Goal: Task Accomplishment & Management: Manage account settings

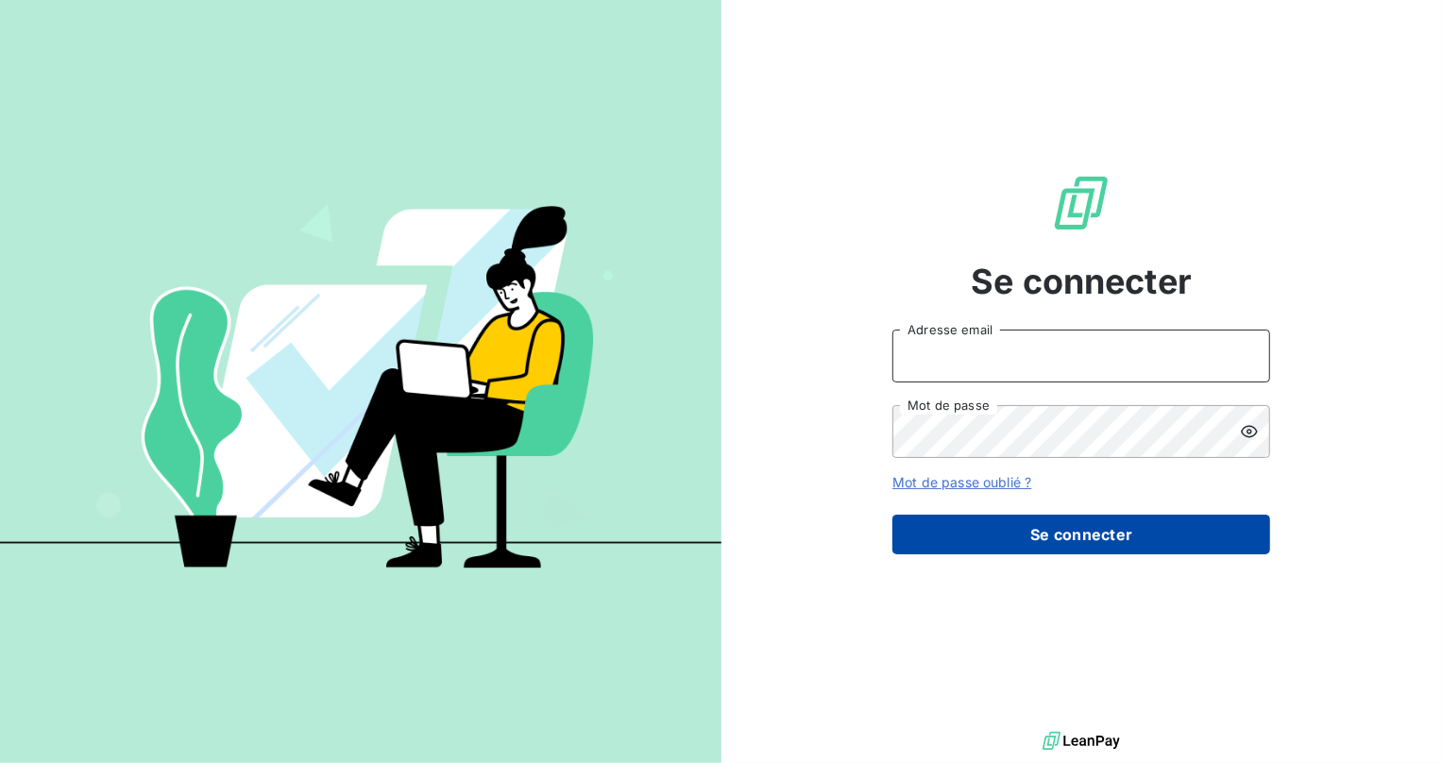
type input "adv@ozyme.fr"
click at [922, 541] on button "Se connecter" at bounding box center [1081, 535] width 378 height 40
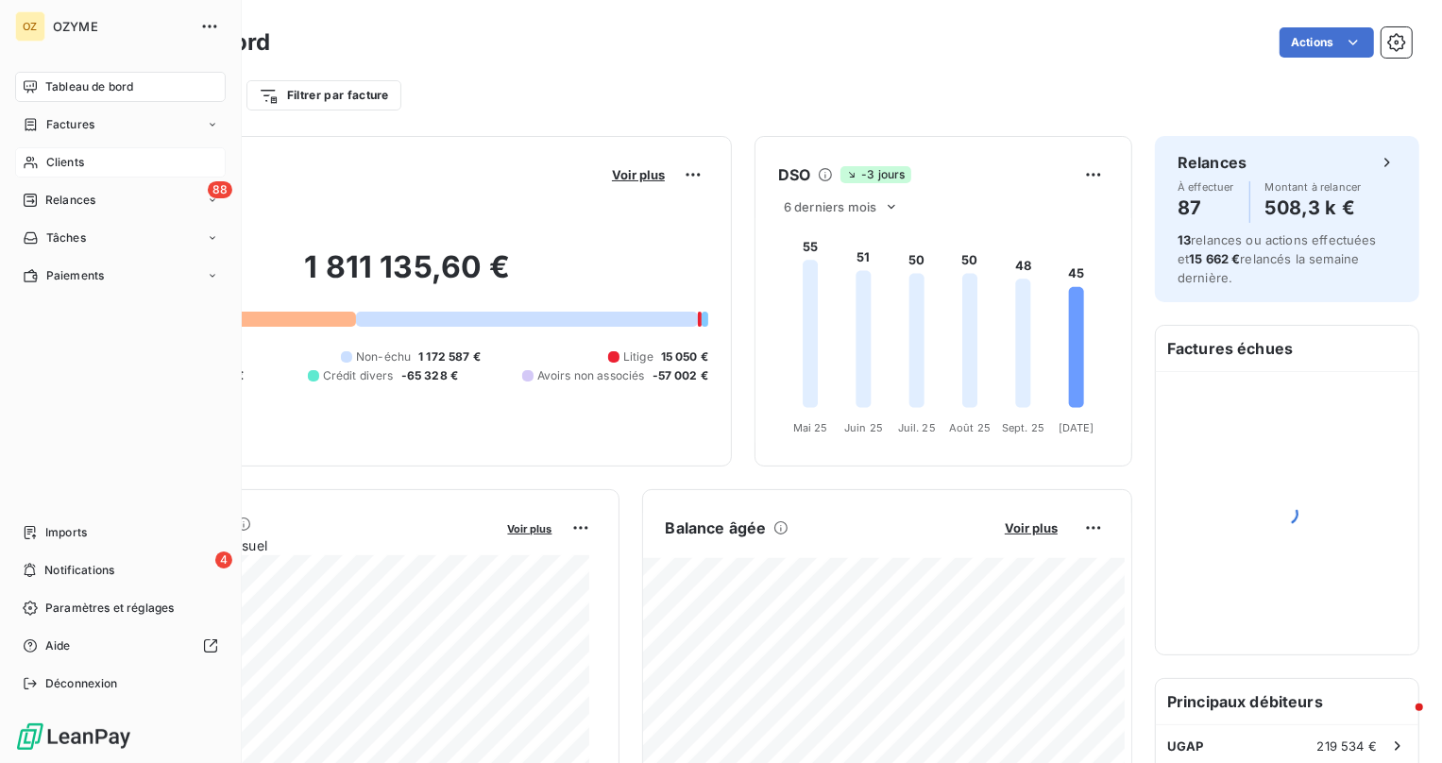
click at [93, 168] on div "Clients" at bounding box center [120, 162] width 211 height 30
click at [57, 161] on span "Clients" at bounding box center [65, 162] width 38 height 17
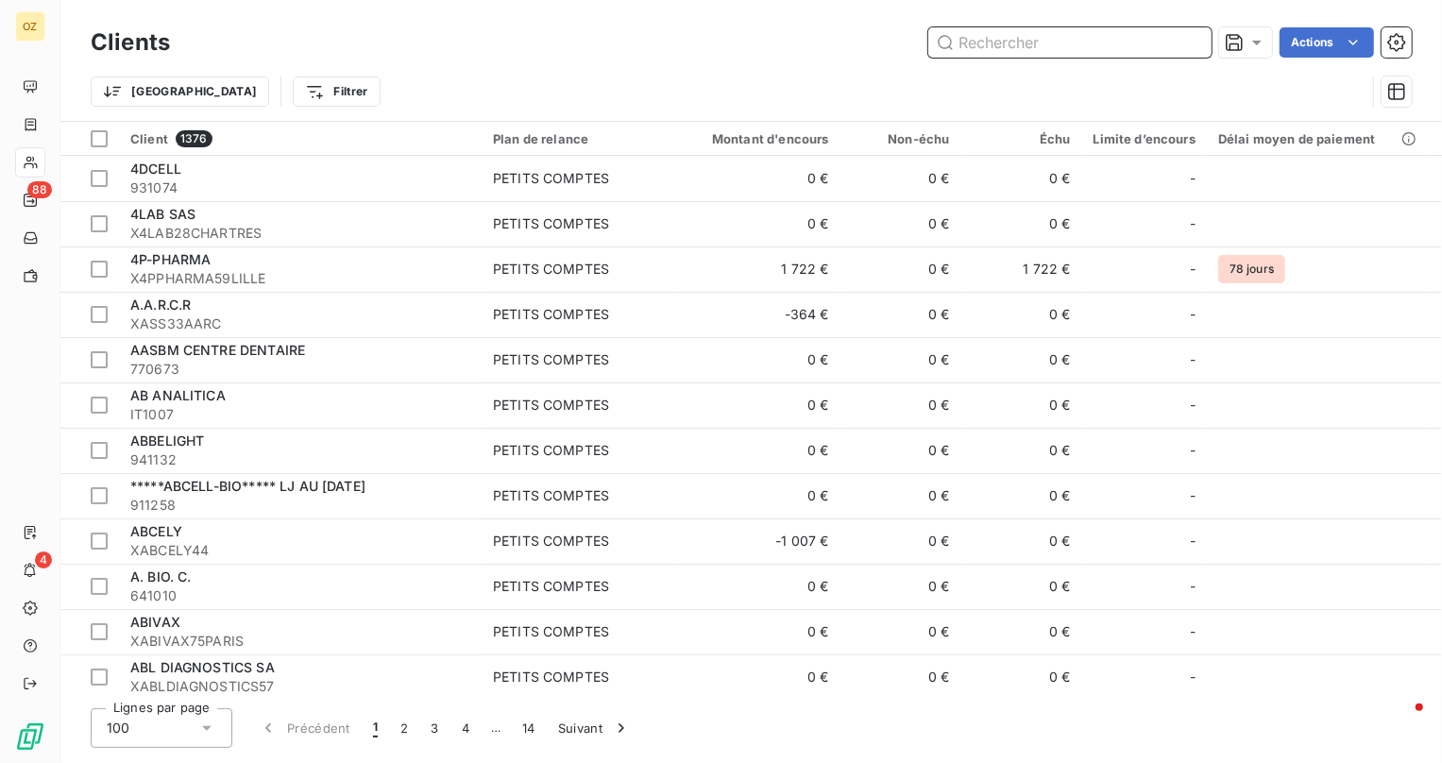
click at [998, 47] on input "text" at bounding box center [1069, 42] width 283 height 30
paste input "XTHERANEXUS92FONT"
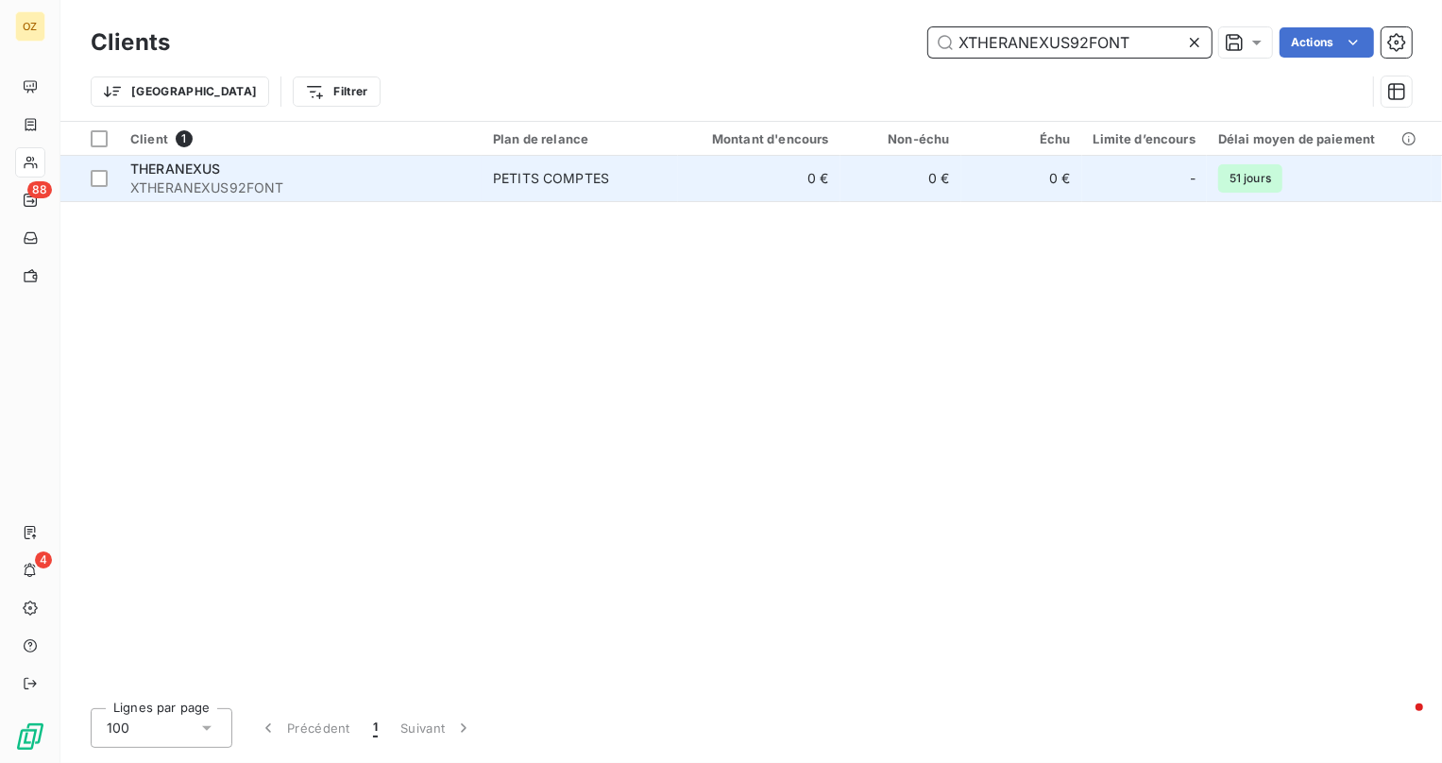
type input "XTHERANEXUS92FONT"
click at [251, 191] on span "XTHERANEXUS92FONT" at bounding box center [300, 187] width 340 height 19
click at [191, 165] on span "THERANEXUS" at bounding box center [175, 169] width 91 height 16
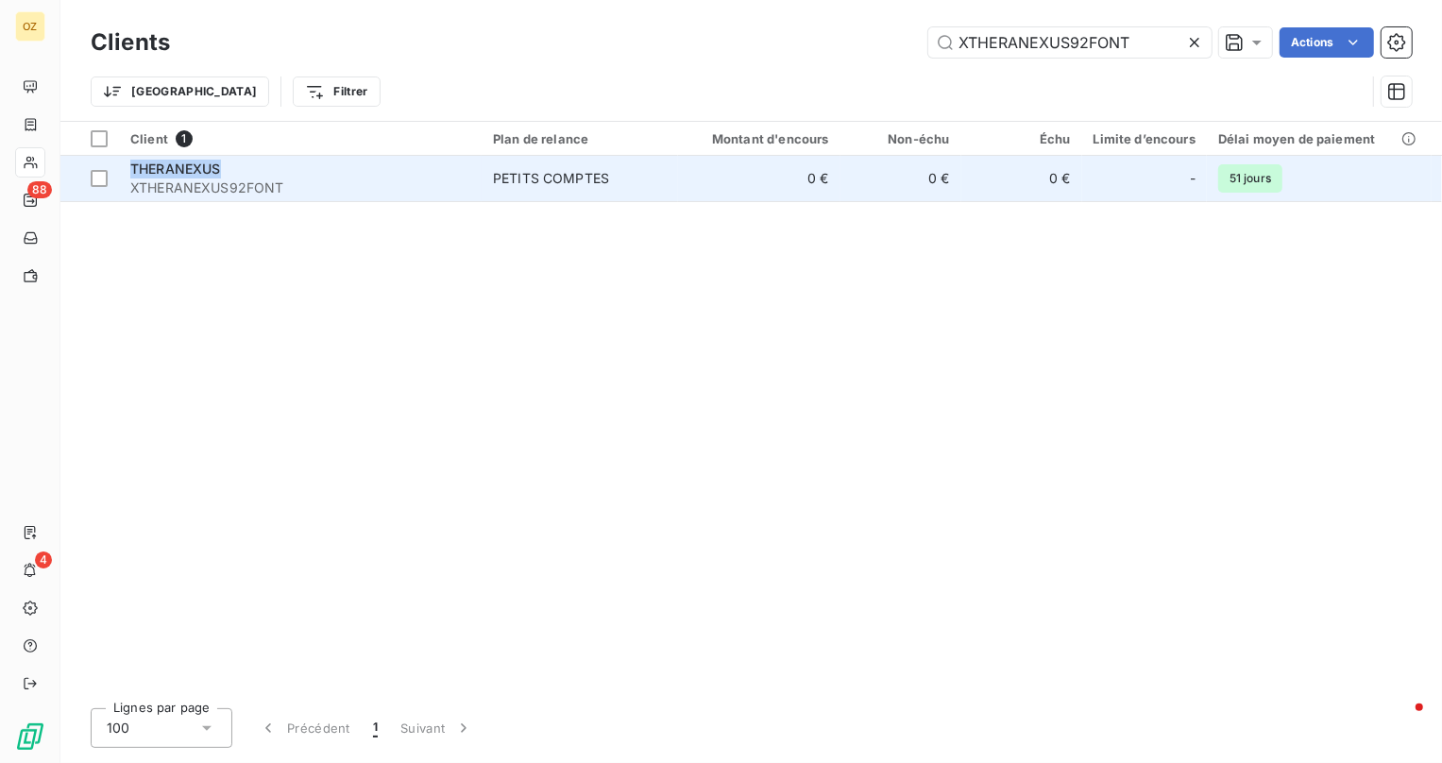
click at [191, 165] on span "THERANEXUS" at bounding box center [175, 169] width 91 height 16
click at [333, 162] on div "THERANEXUS" at bounding box center [300, 169] width 340 height 19
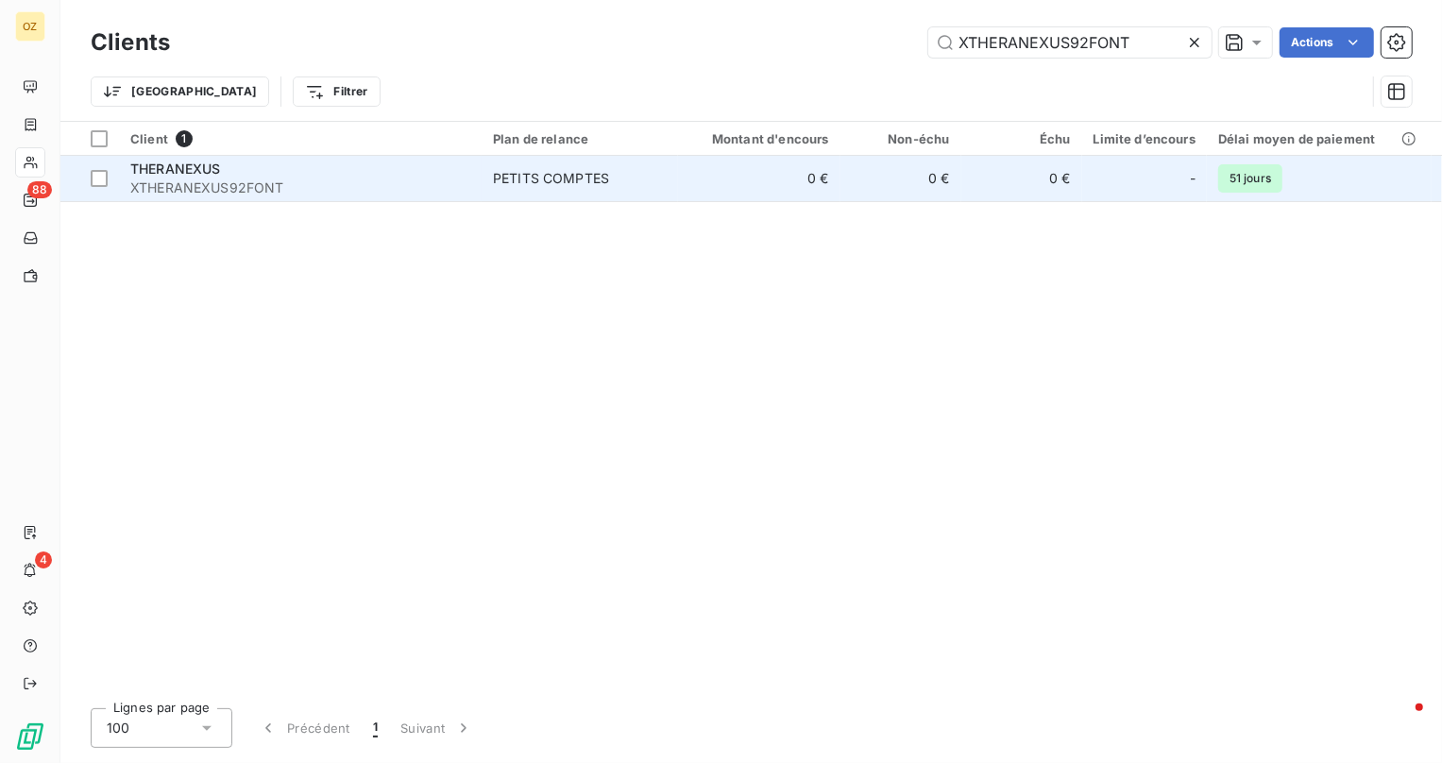
click at [327, 179] on span "XTHERANEXUS92FONT" at bounding box center [300, 187] width 340 height 19
click at [326, 179] on span "XTHERANEXUS92FONT" at bounding box center [300, 187] width 340 height 19
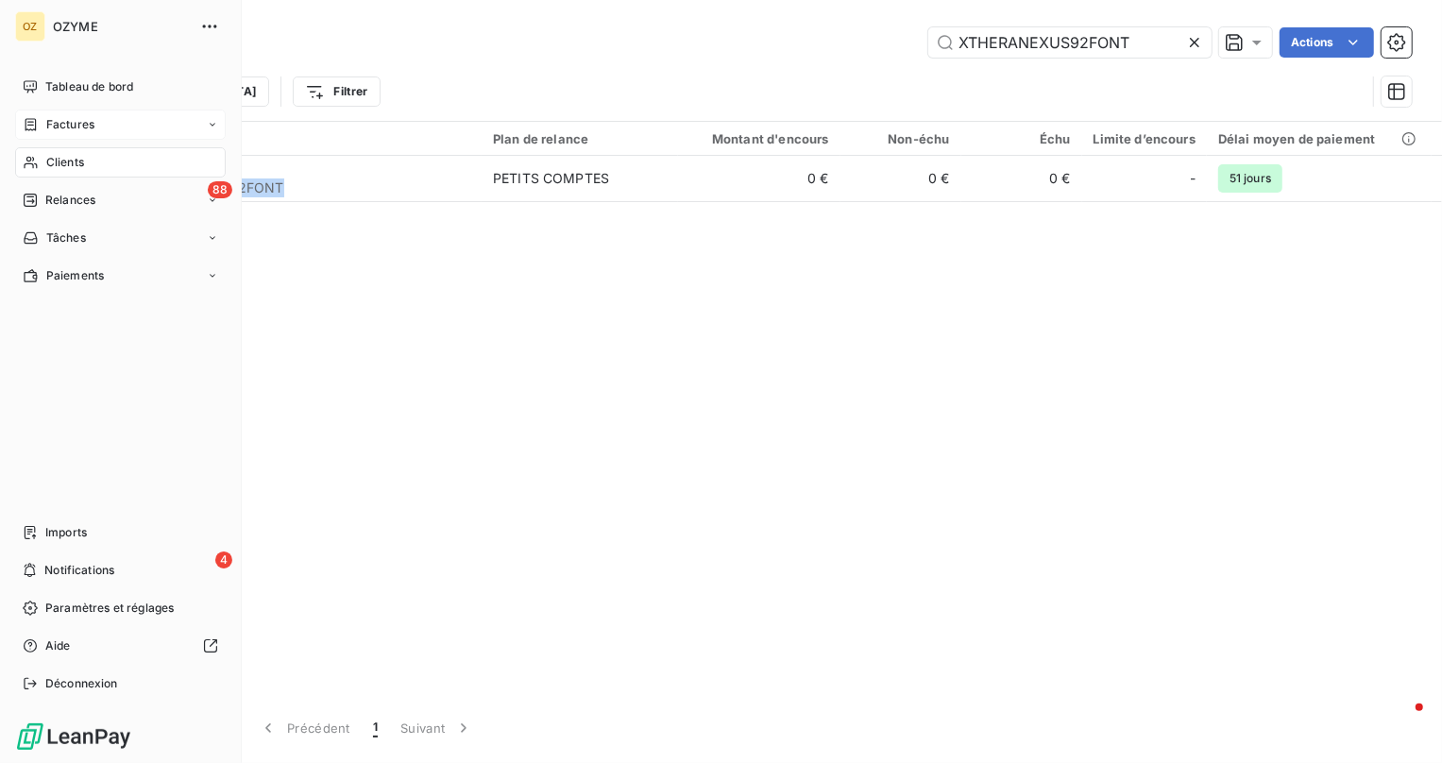
click at [44, 128] on div "Factures" at bounding box center [59, 124] width 72 height 17
click at [46, 160] on span "Factures" at bounding box center [69, 162] width 48 height 17
click at [46, 128] on span "Factures" at bounding box center [70, 124] width 48 height 17
click at [82, 156] on span "Factures" at bounding box center [69, 162] width 48 height 17
click at [59, 127] on span "Factures" at bounding box center [70, 124] width 48 height 17
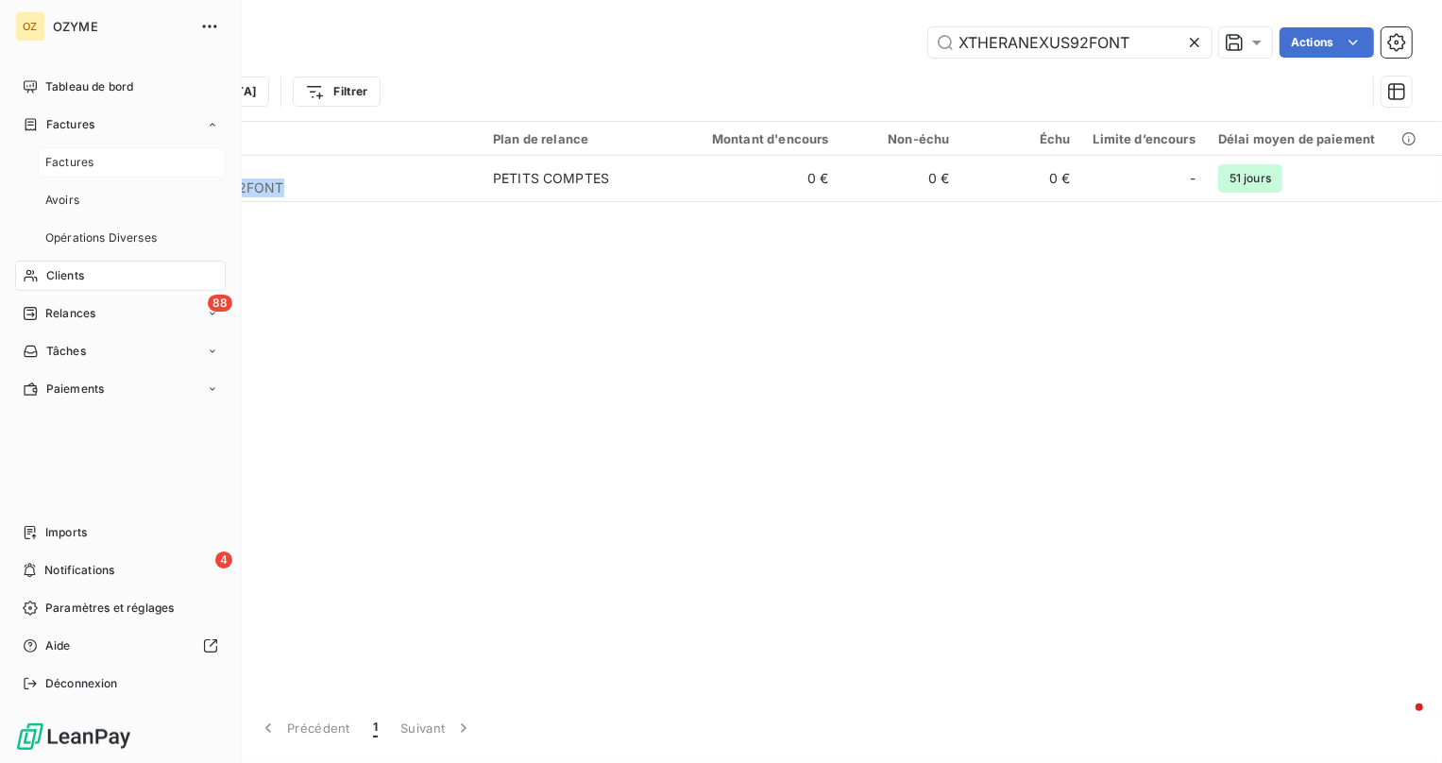
click at [51, 163] on span "Factures" at bounding box center [69, 162] width 48 height 17
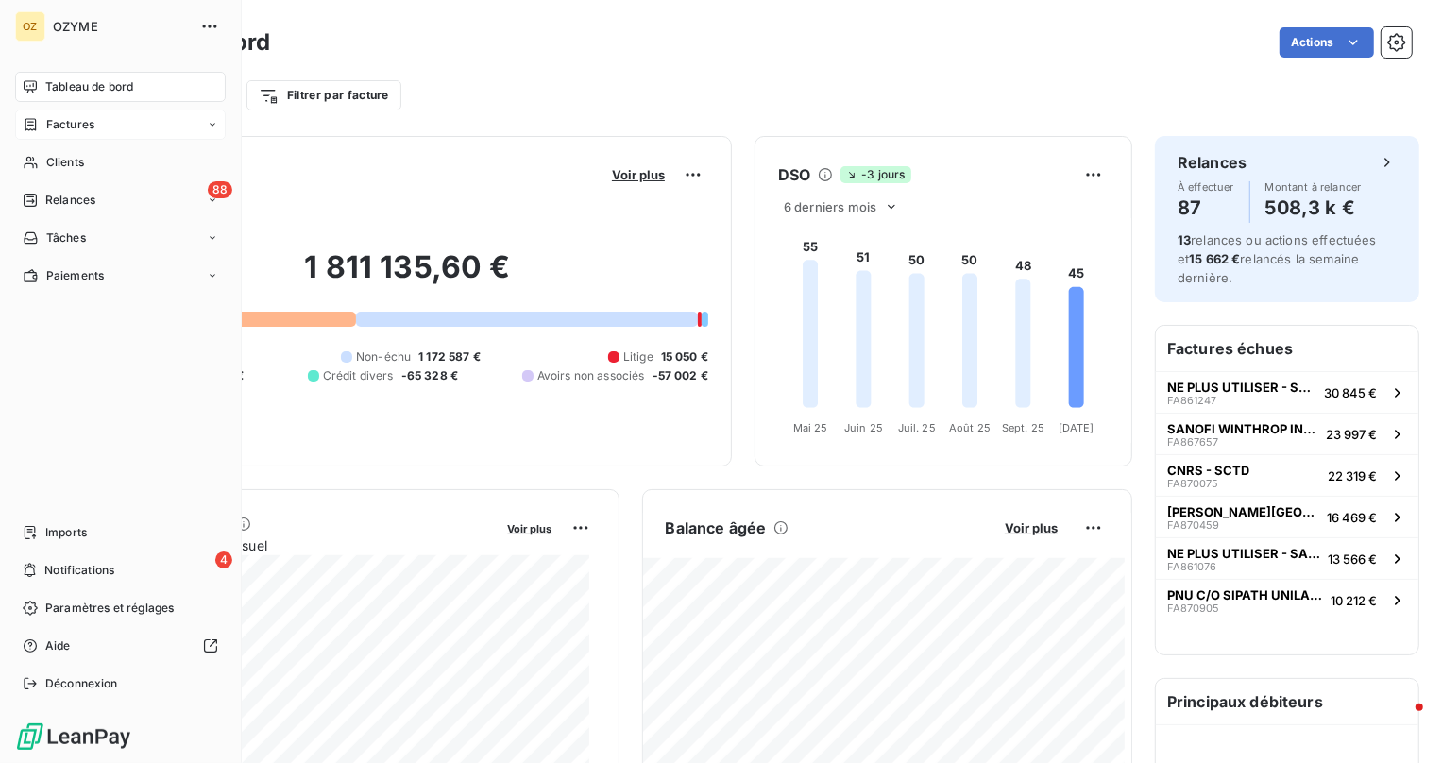
click at [47, 130] on span "Factures" at bounding box center [70, 124] width 48 height 17
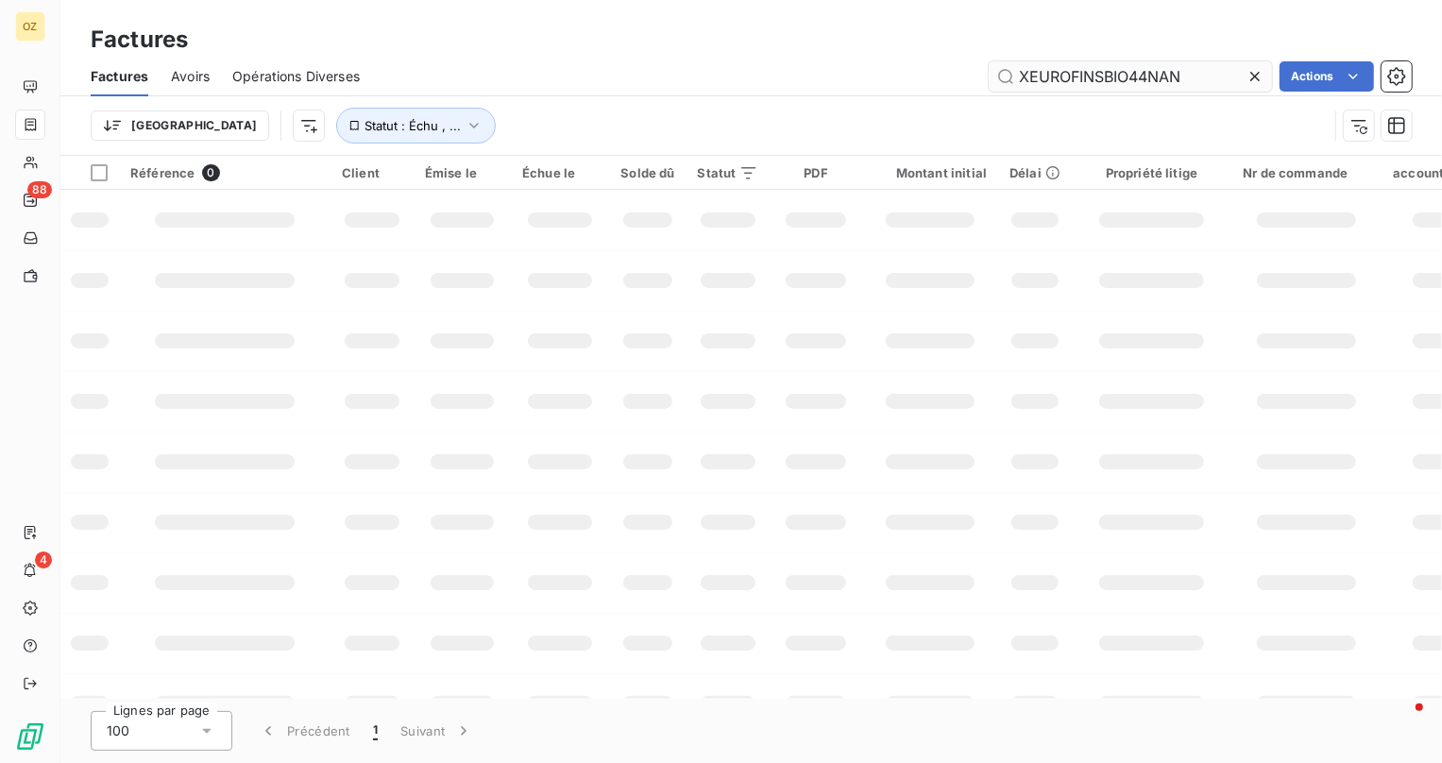
click at [1142, 70] on input "XEUROFINSBIO44NAN" at bounding box center [1130, 76] width 283 height 30
type input "XTHERANEXUS92FONT"
click at [364, 127] on span "Statut : Échu , ..." at bounding box center [412, 125] width 96 height 15
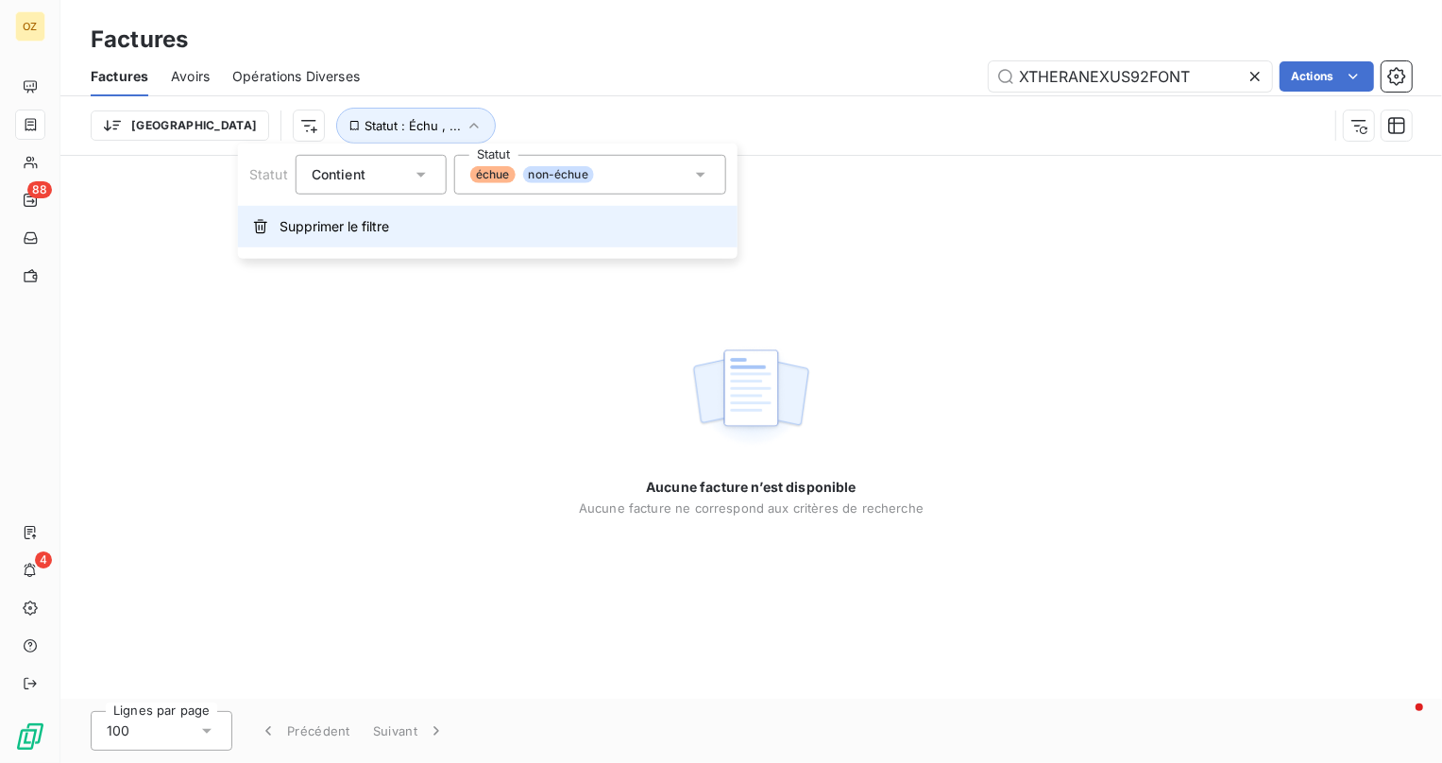
click at [350, 221] on span "Supprimer le filtre" at bounding box center [334, 226] width 110 height 19
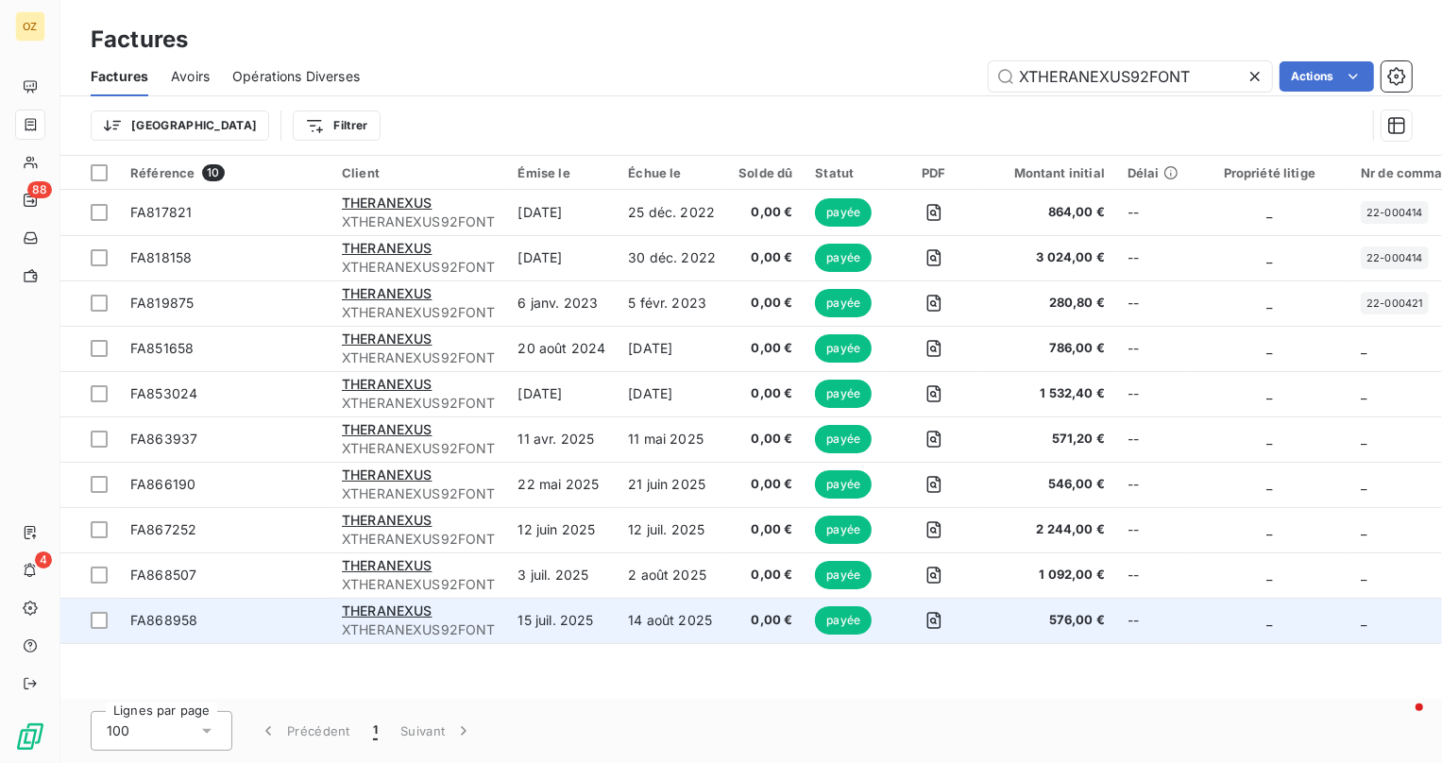
click at [534, 625] on td "15 juil. 2025" at bounding box center [562, 620] width 110 height 45
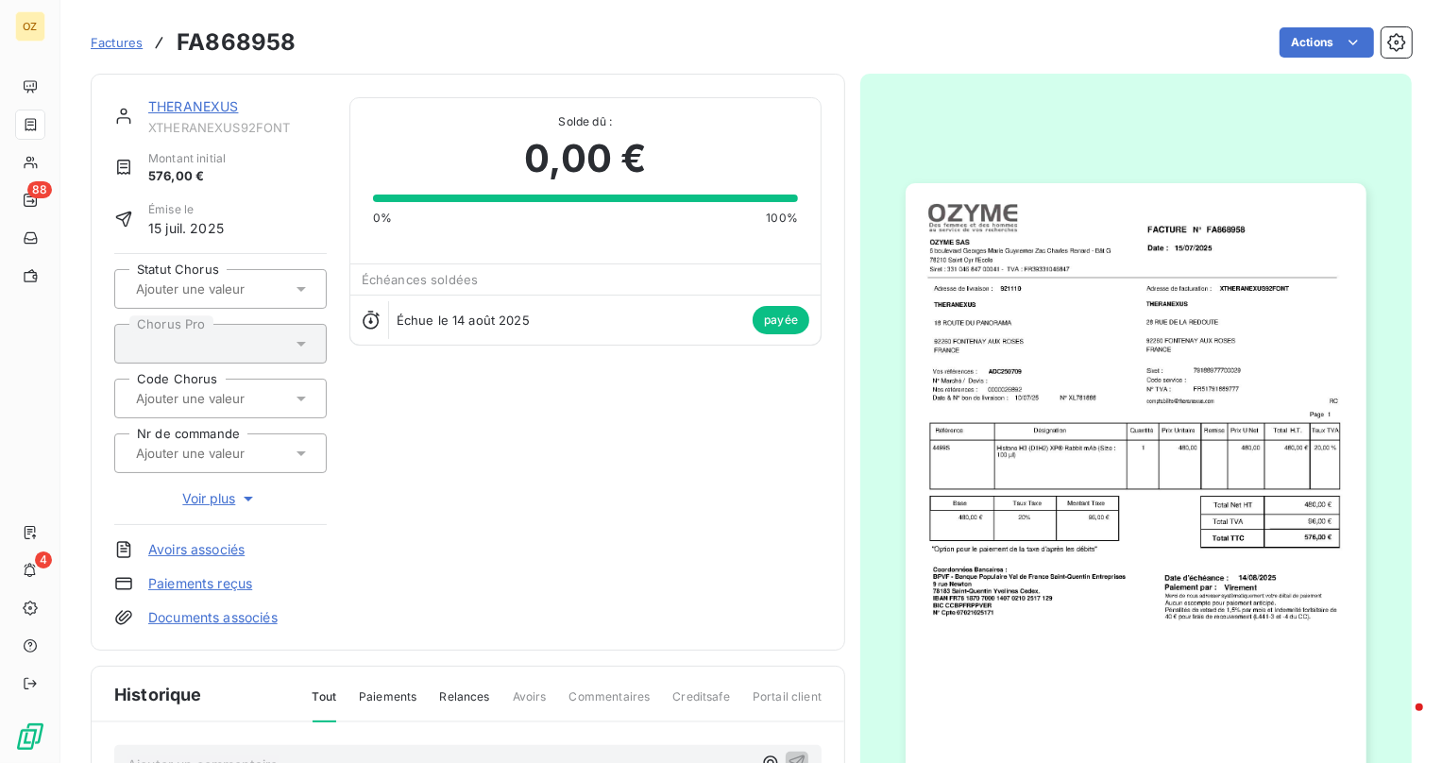
click at [212, 106] on link "THERANEXUS" at bounding box center [193, 106] width 91 height 16
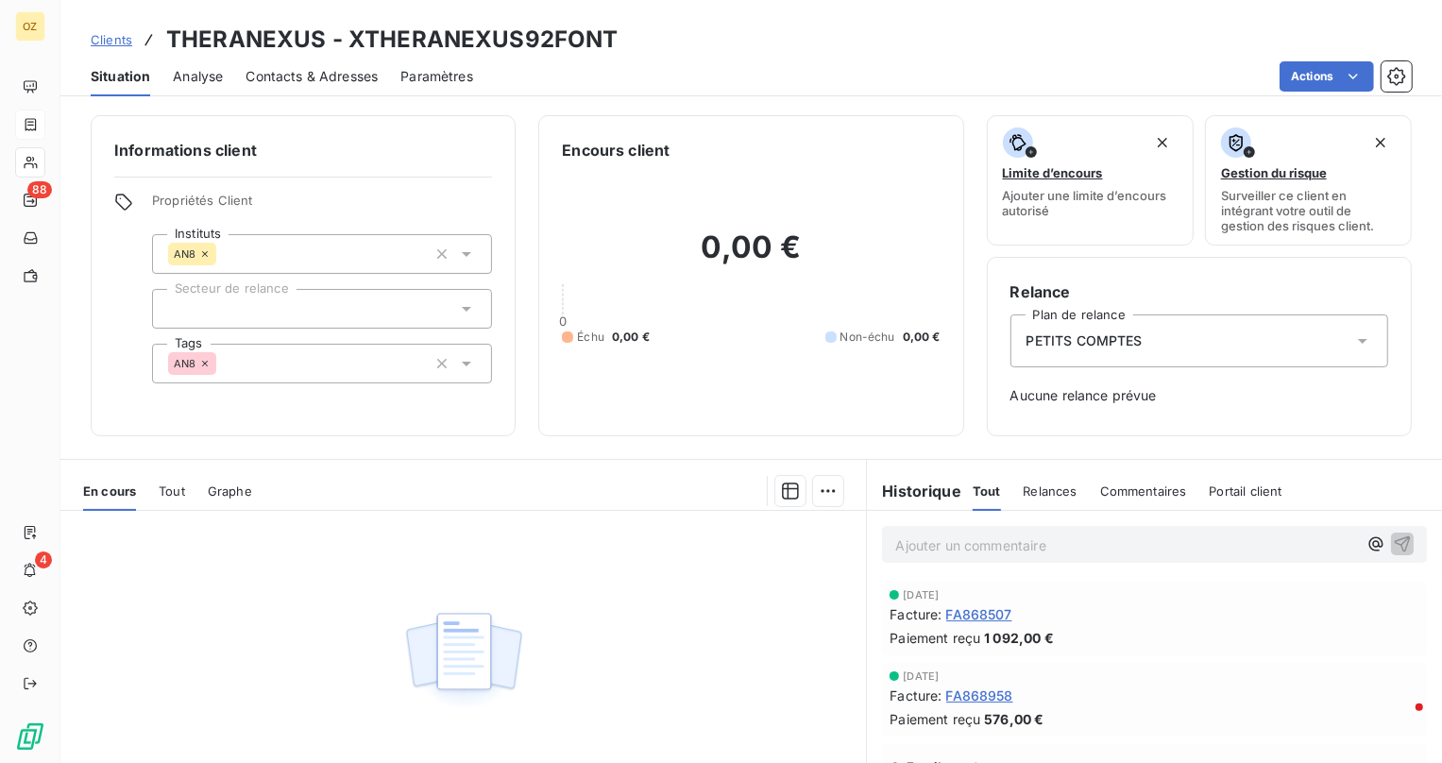
click at [481, 70] on div "Situation Analyse Contacts & Adresses Paramètres Actions" at bounding box center [750, 77] width 1381 height 40
click at [452, 74] on span "Paramètres" at bounding box center [436, 76] width 73 height 19
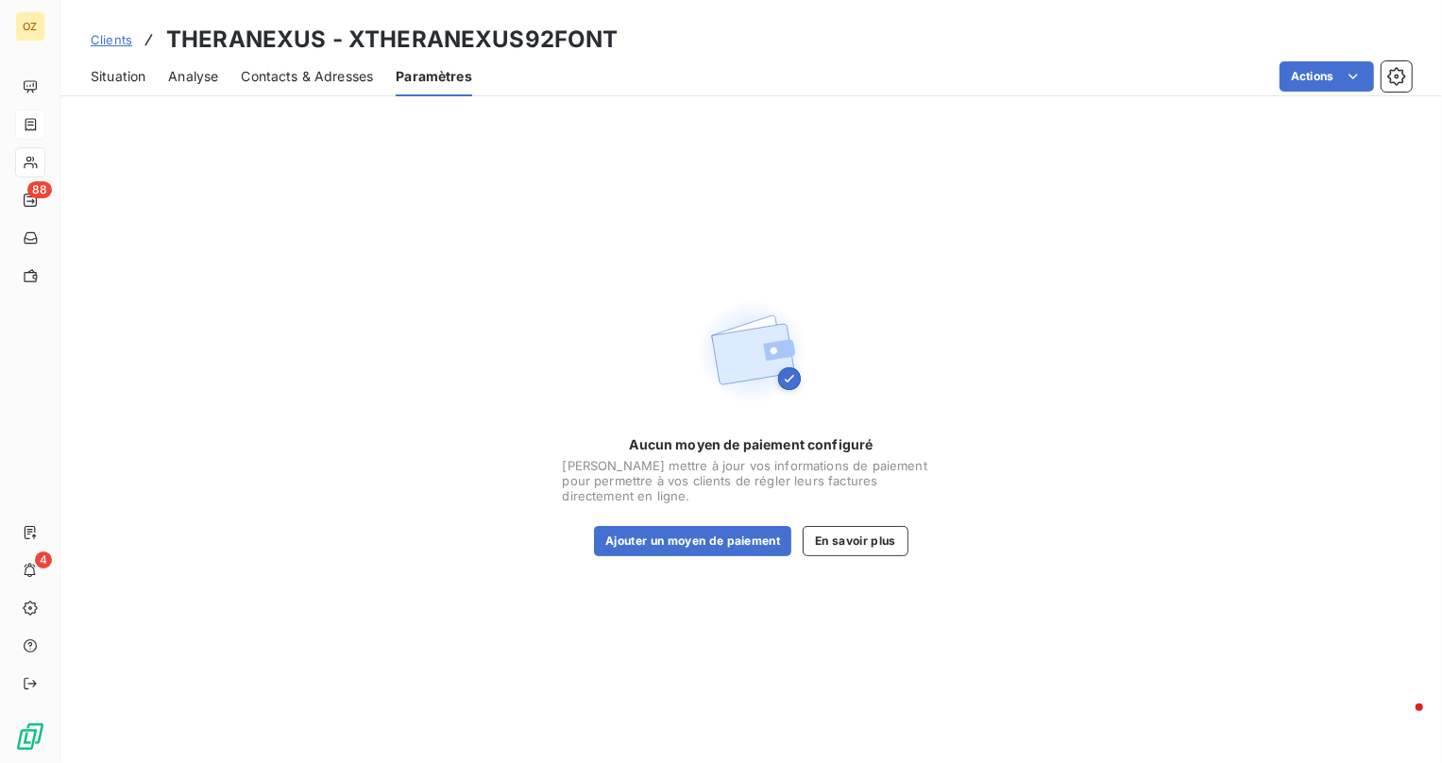
click at [340, 75] on span "Contacts & Adresses" at bounding box center [307, 76] width 132 height 19
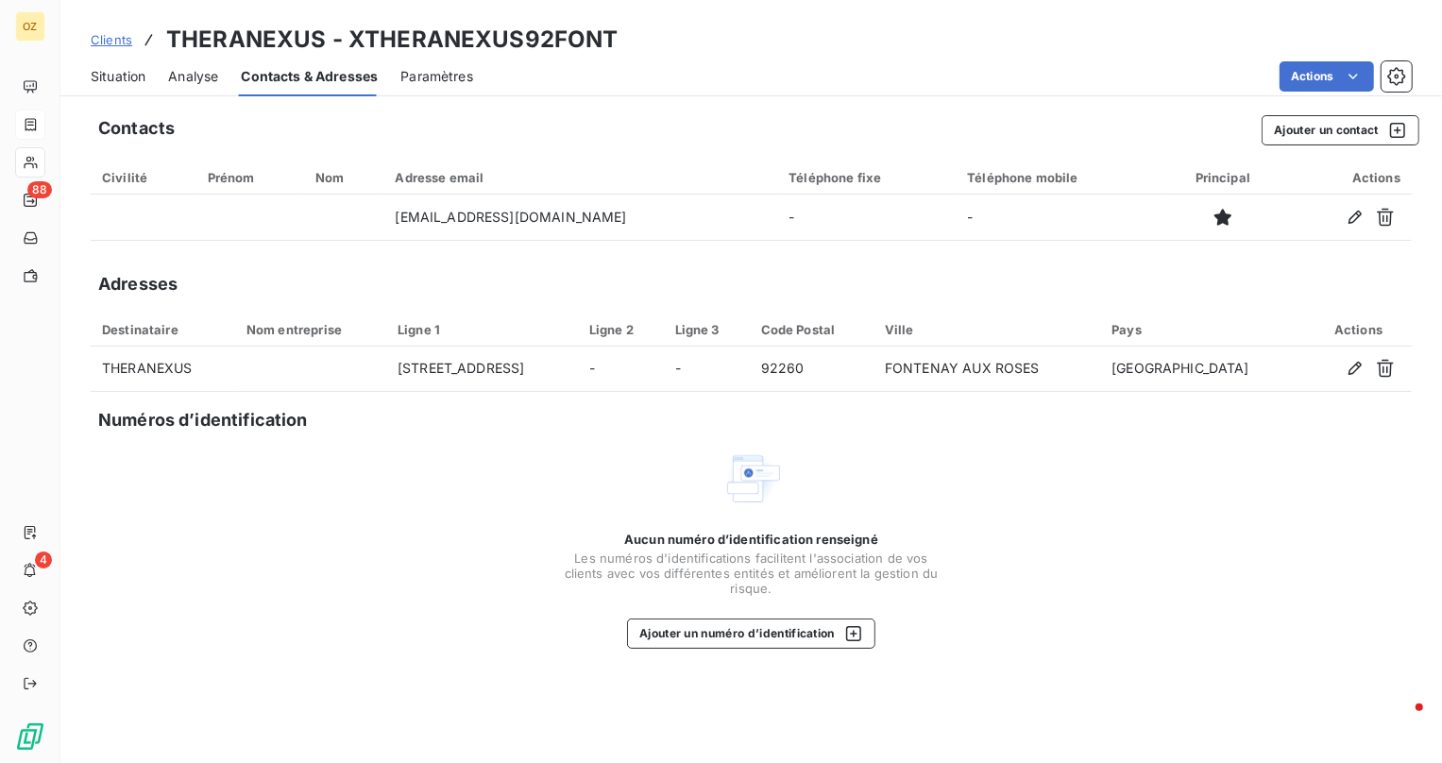
click at [174, 76] on span "Analyse" at bounding box center [193, 76] width 50 height 19
